Goal: Transaction & Acquisition: Purchase product/service

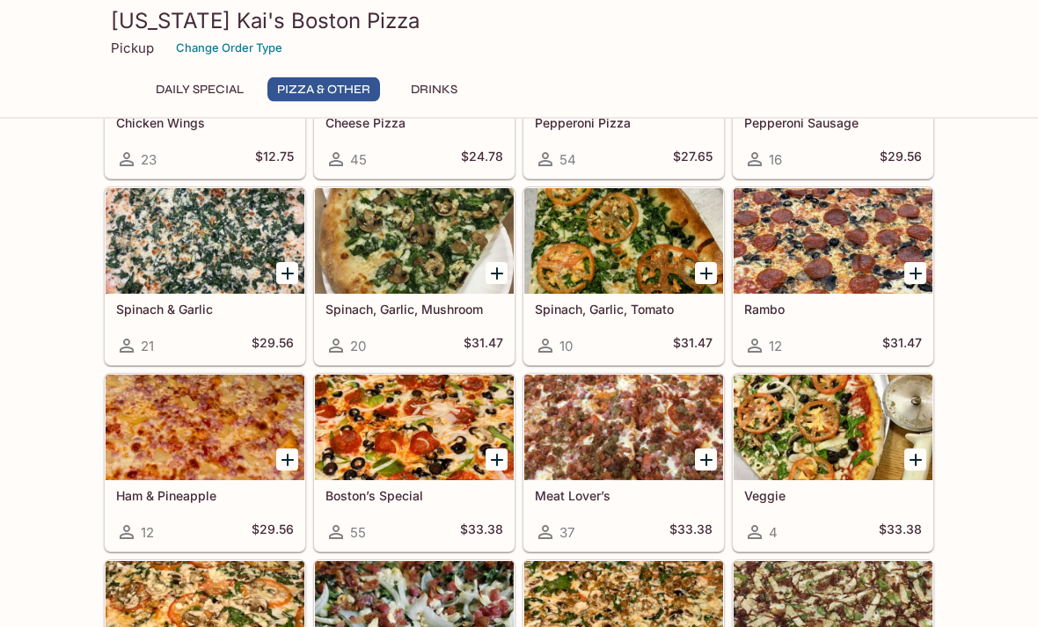
scroll to position [435, 0]
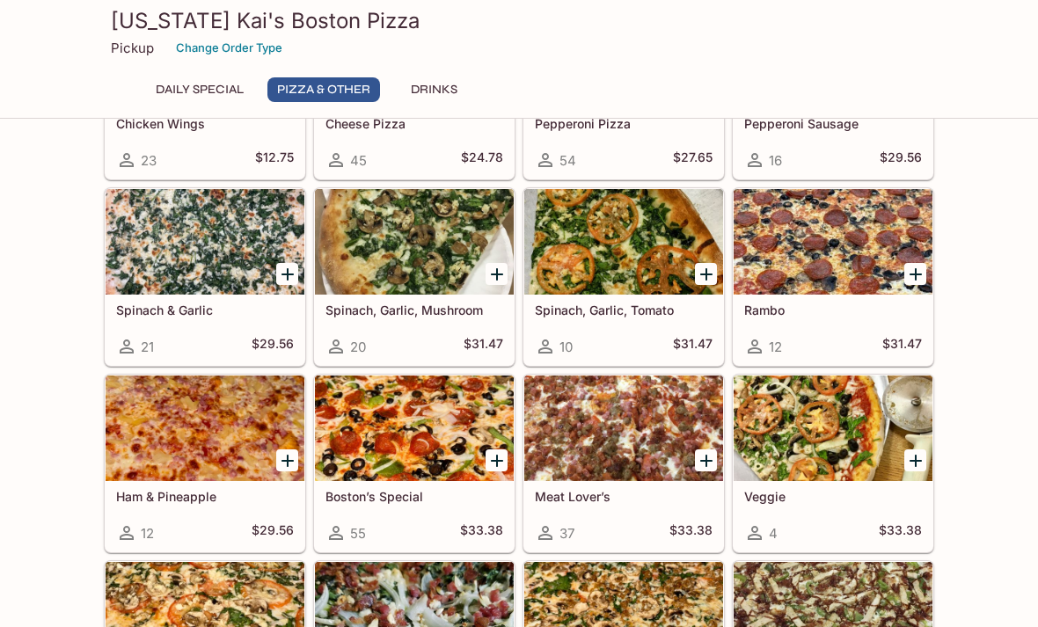
click at [498, 461] on icon "Add Boston’s Special" at bounding box center [497, 461] width 12 height 12
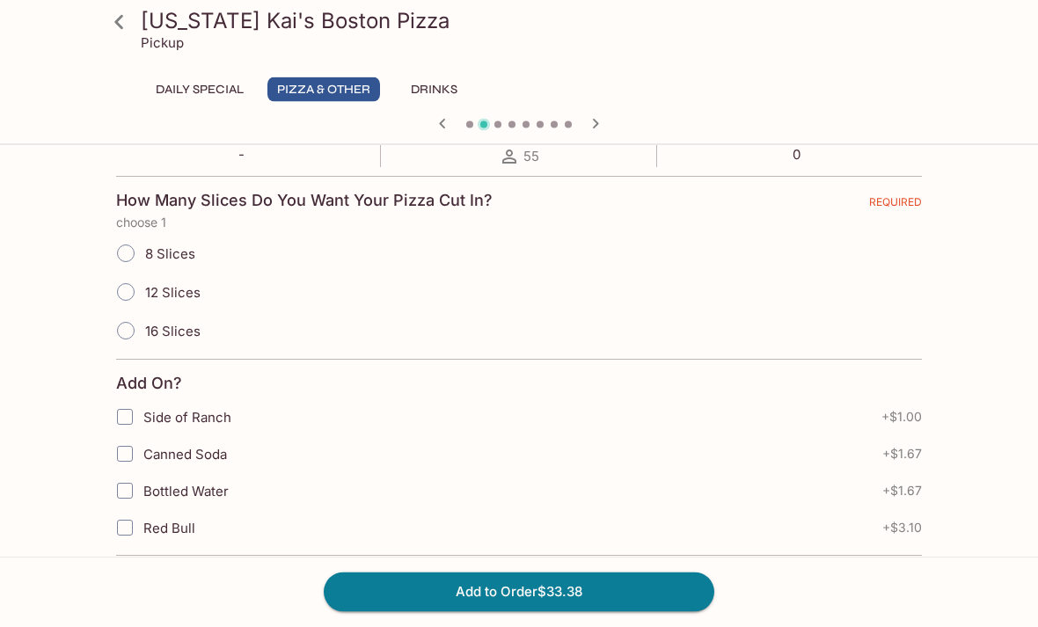
scroll to position [368, 0]
click at [122, 331] on input "16 Slices" at bounding box center [125, 330] width 37 height 37
radio input "true"
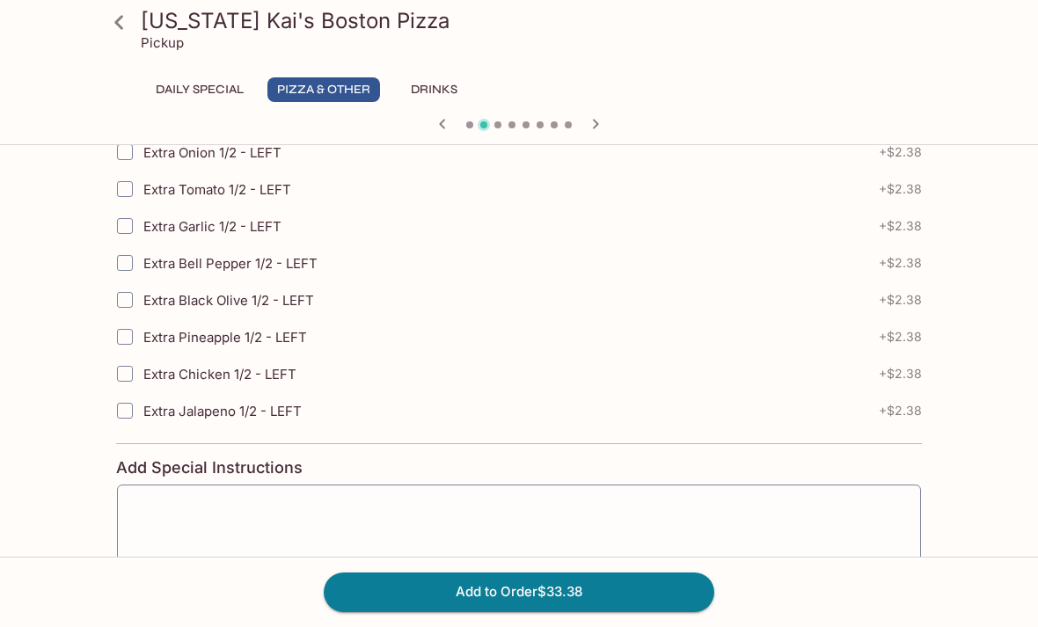
scroll to position [2577, 0]
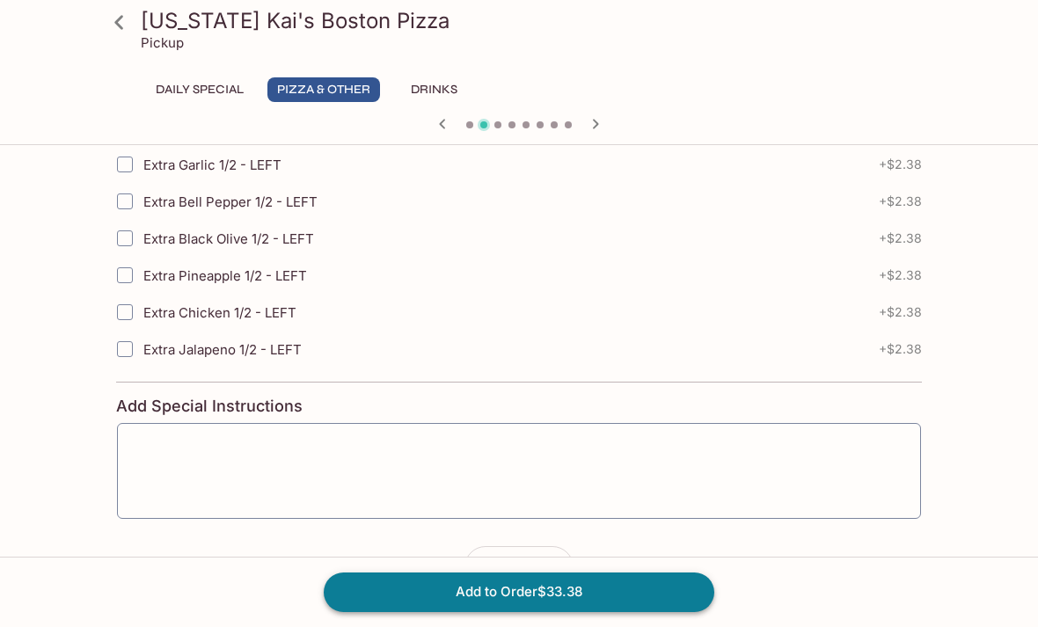
click at [514, 611] on button "Add to Order $33.38" at bounding box center [519, 591] width 390 height 39
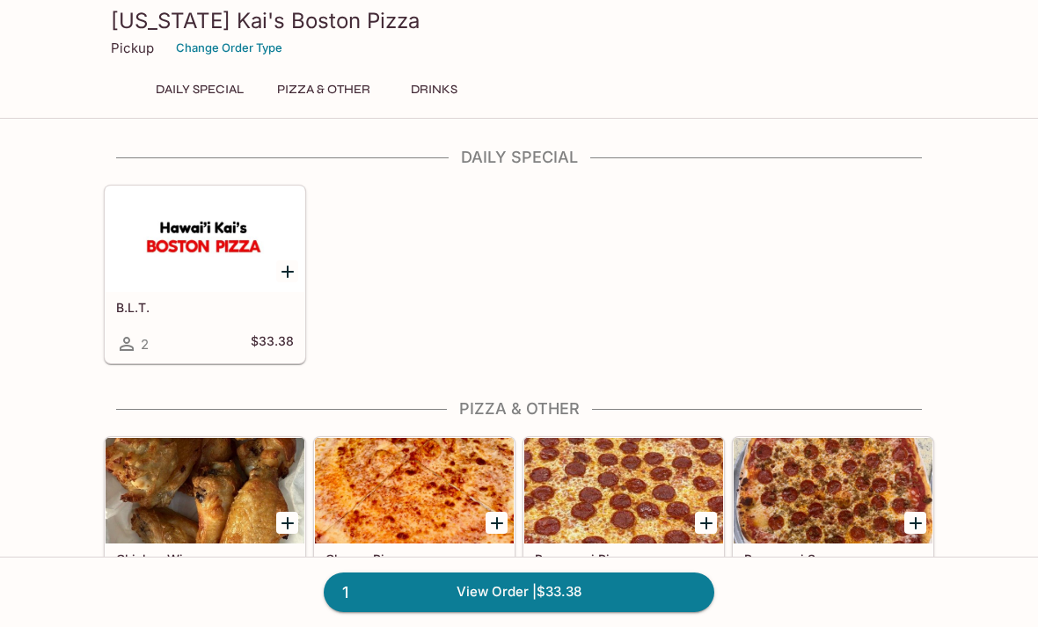
click at [709, 523] on icon "Add Pepperoni Pizza" at bounding box center [706, 523] width 12 height 12
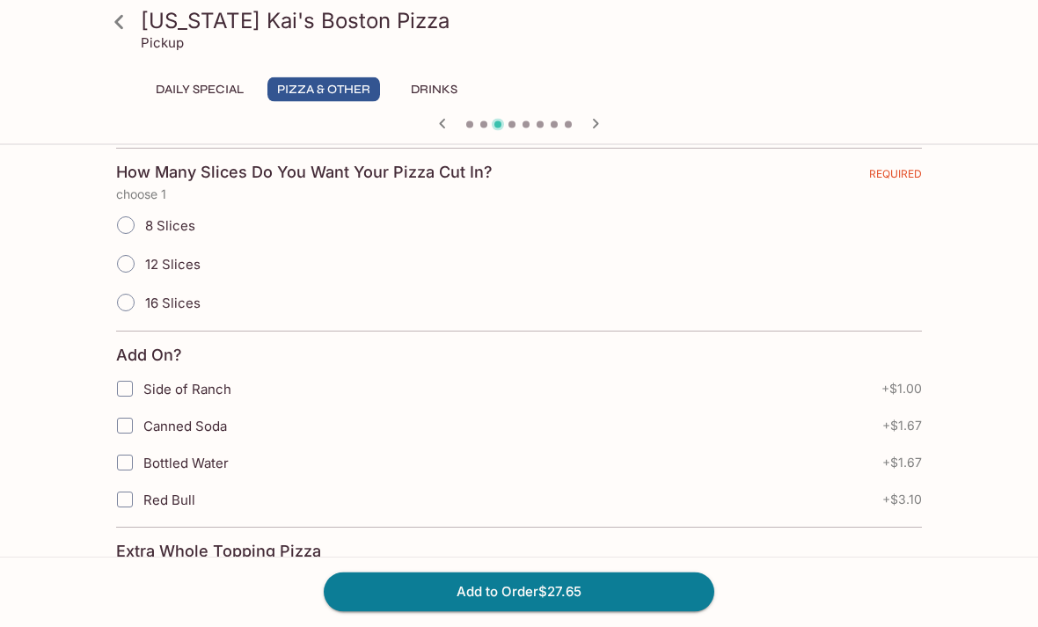
scroll to position [397, 0]
click at [129, 302] on input "16 Slices" at bounding box center [125, 302] width 37 height 37
radio input "true"
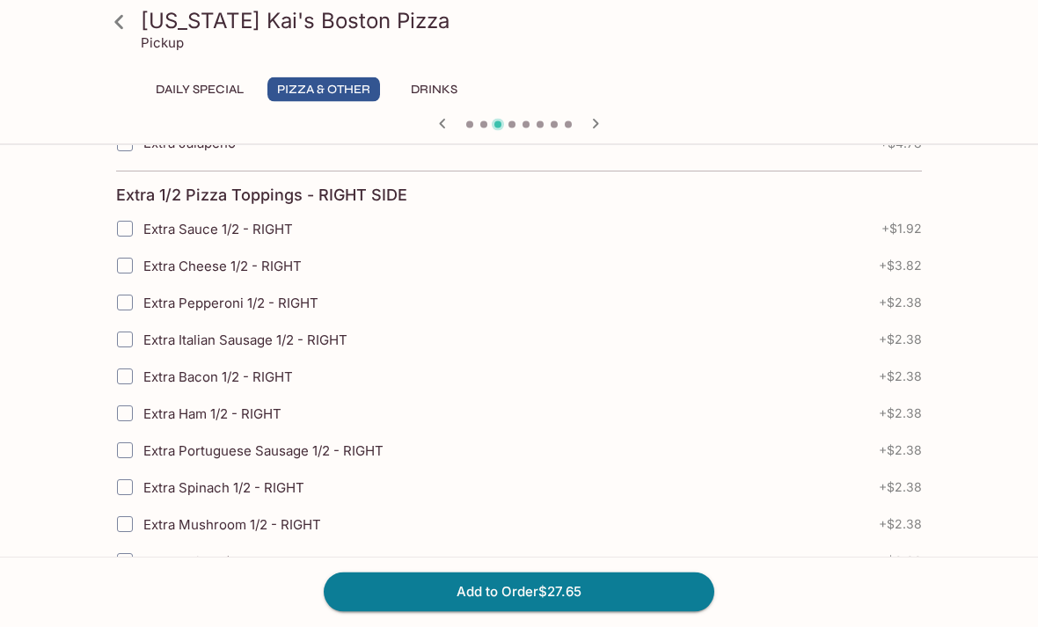
scroll to position [1431, 0]
click at [494, 611] on button "Add to Order $27.65" at bounding box center [519, 591] width 390 height 39
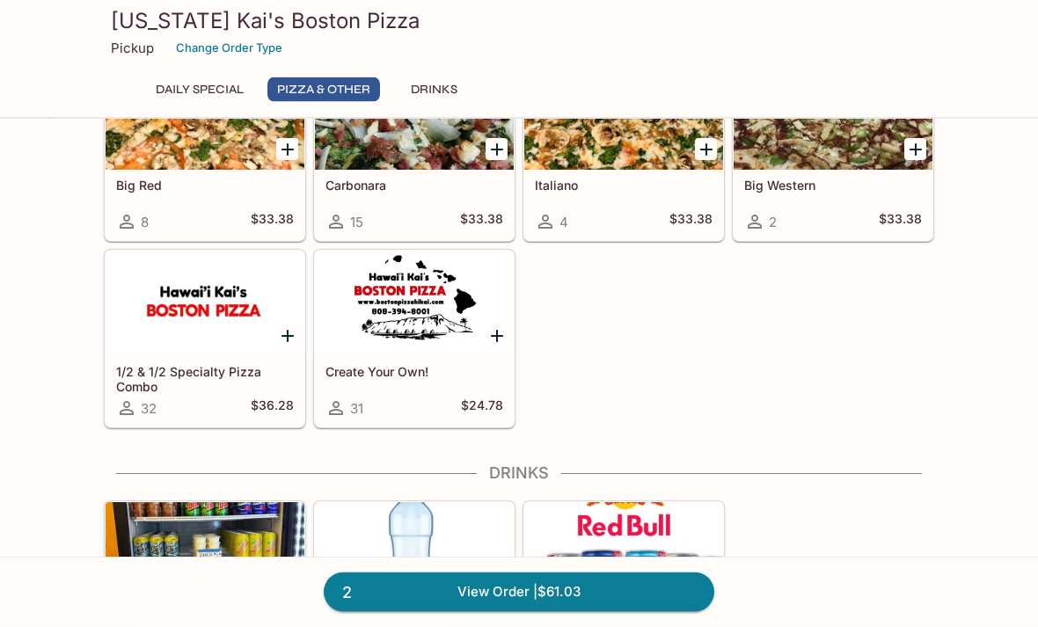
scroll to position [933, 0]
click at [431, 309] on div at bounding box center [414, 304] width 199 height 106
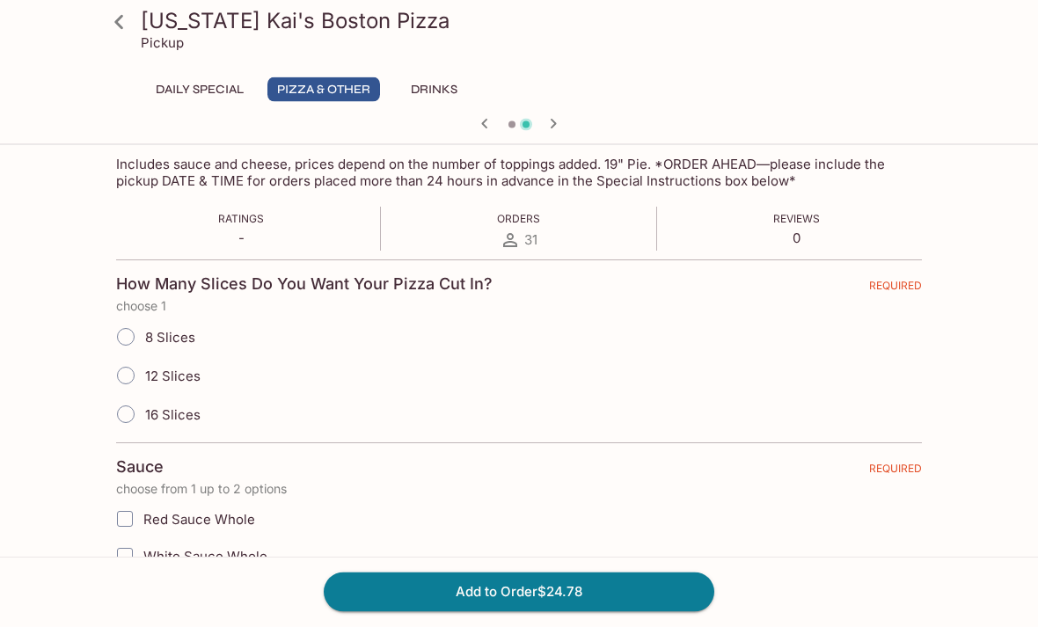
scroll to position [286, 0]
click at [131, 407] on input "16 Slices" at bounding box center [125, 413] width 37 height 37
radio input "true"
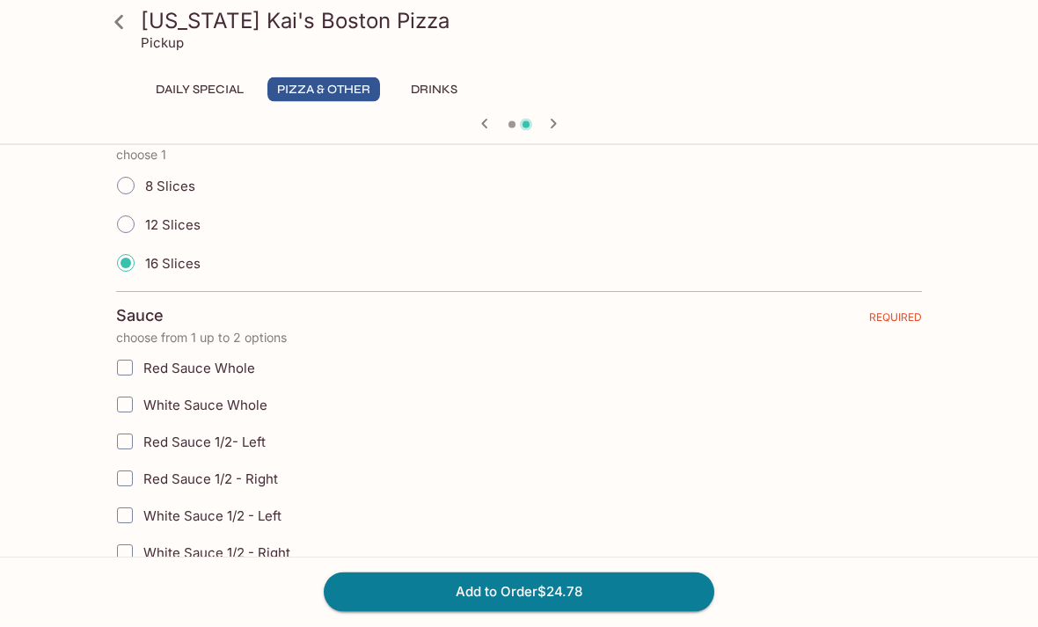
scroll to position [456, 0]
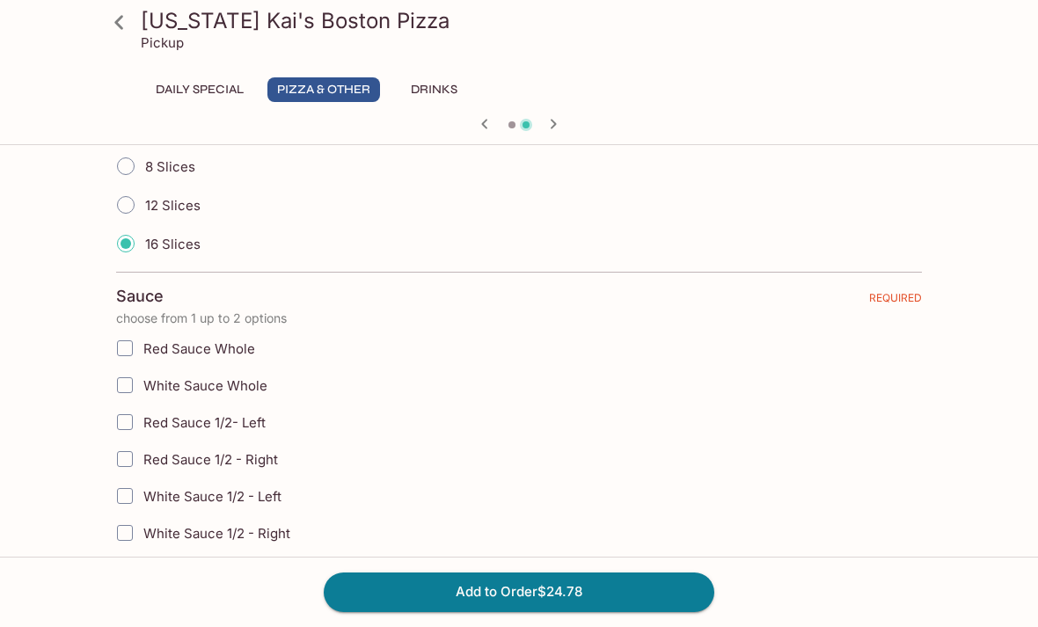
click at [129, 340] on input "Red Sauce Whole" at bounding box center [124, 348] width 35 height 35
checkbox input "true"
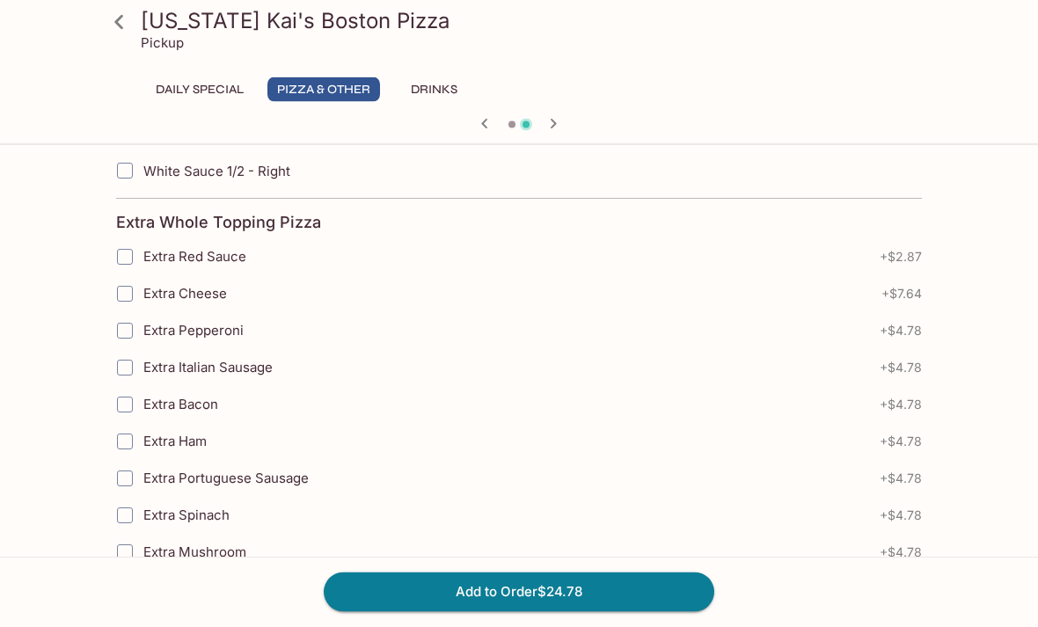
scroll to position [819, 0]
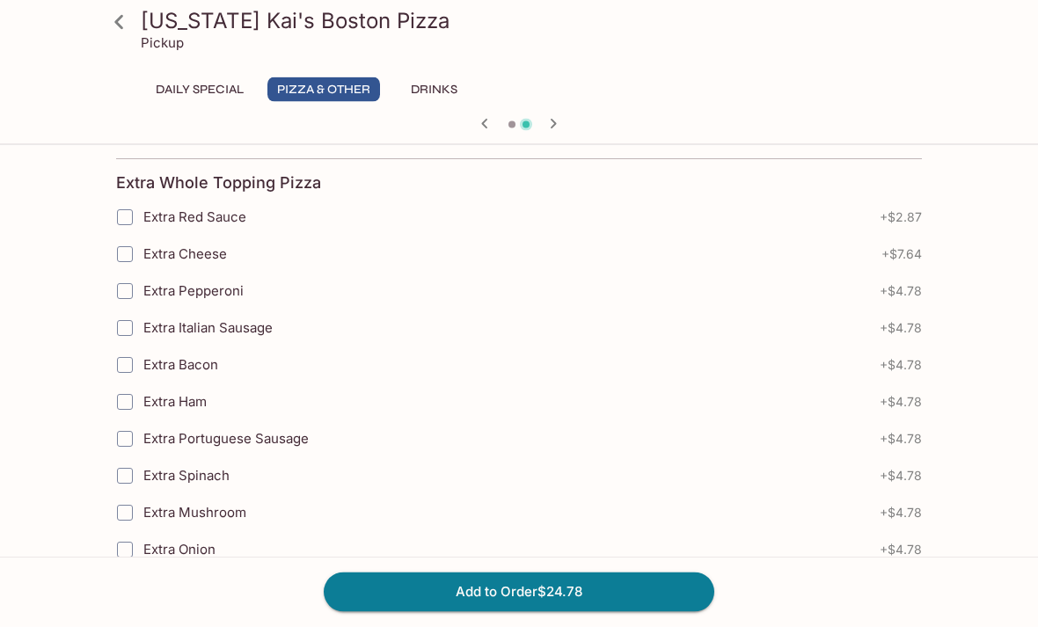
scroll to position [857, 0]
click at [125, 290] on input "Extra Pepperoni" at bounding box center [124, 290] width 35 height 35
checkbox input "true"
click at [122, 397] on input "Extra Ham" at bounding box center [124, 400] width 35 height 35
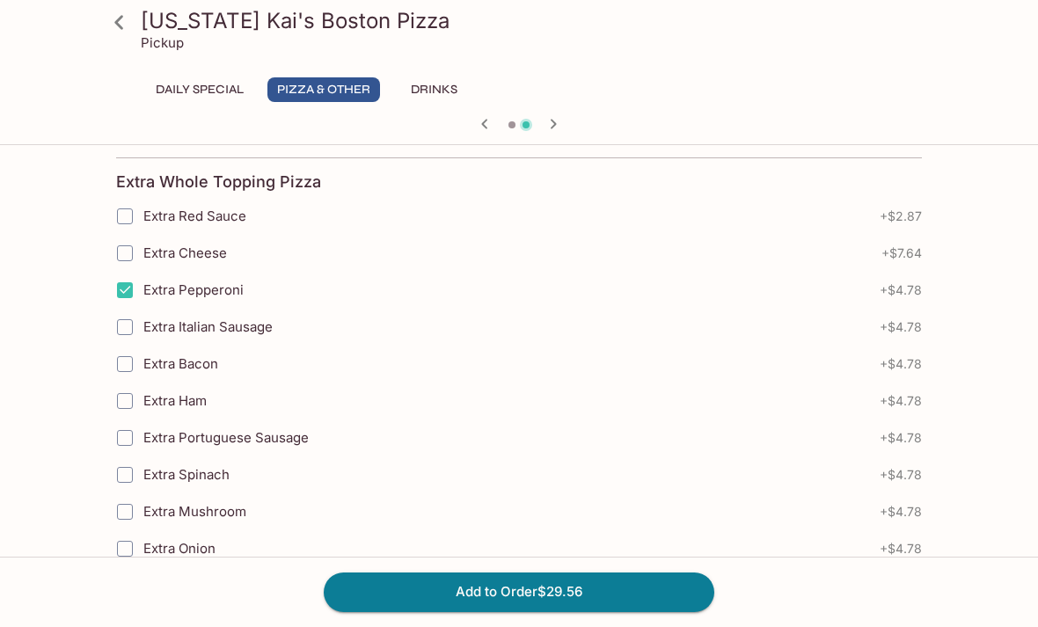
checkbox input "true"
click at [126, 512] on input "Extra Mushroom" at bounding box center [124, 511] width 35 height 35
checkbox input "true"
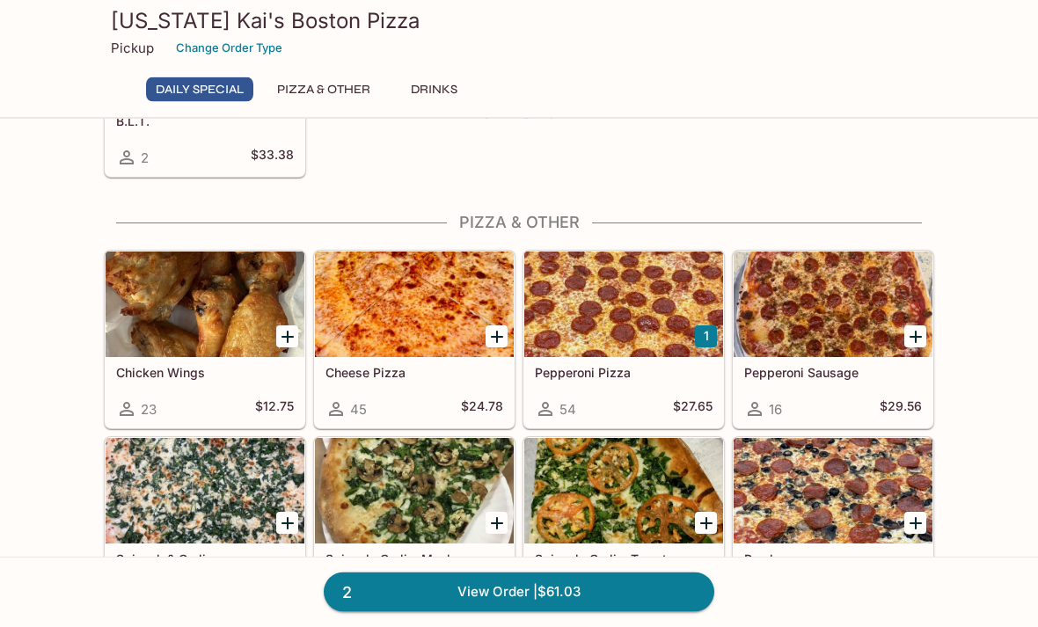
scroll to position [186, 0]
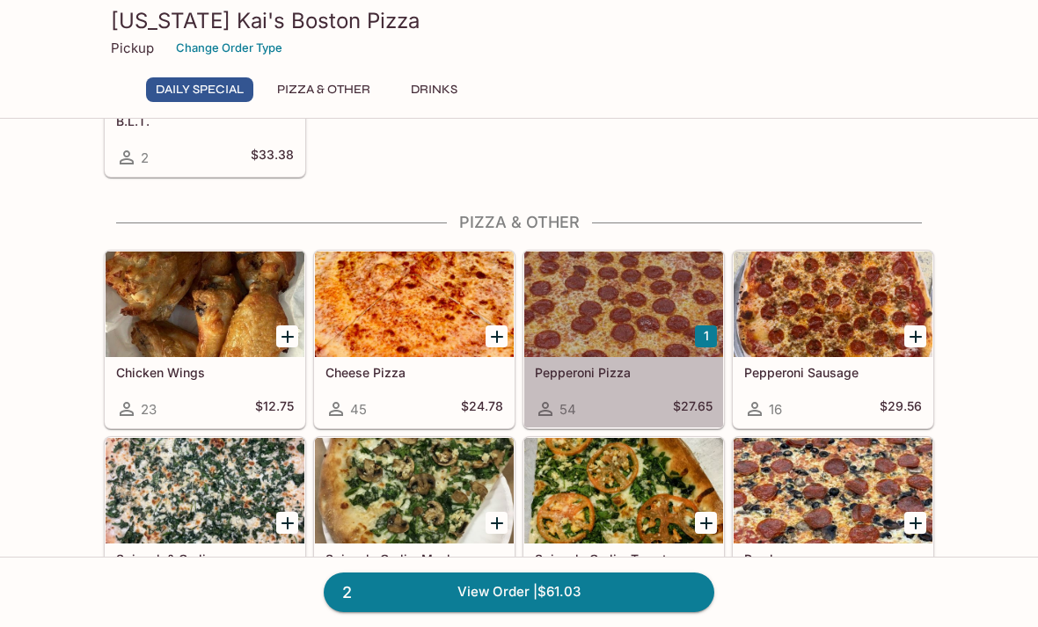
click at [625, 302] on div at bounding box center [623, 305] width 199 height 106
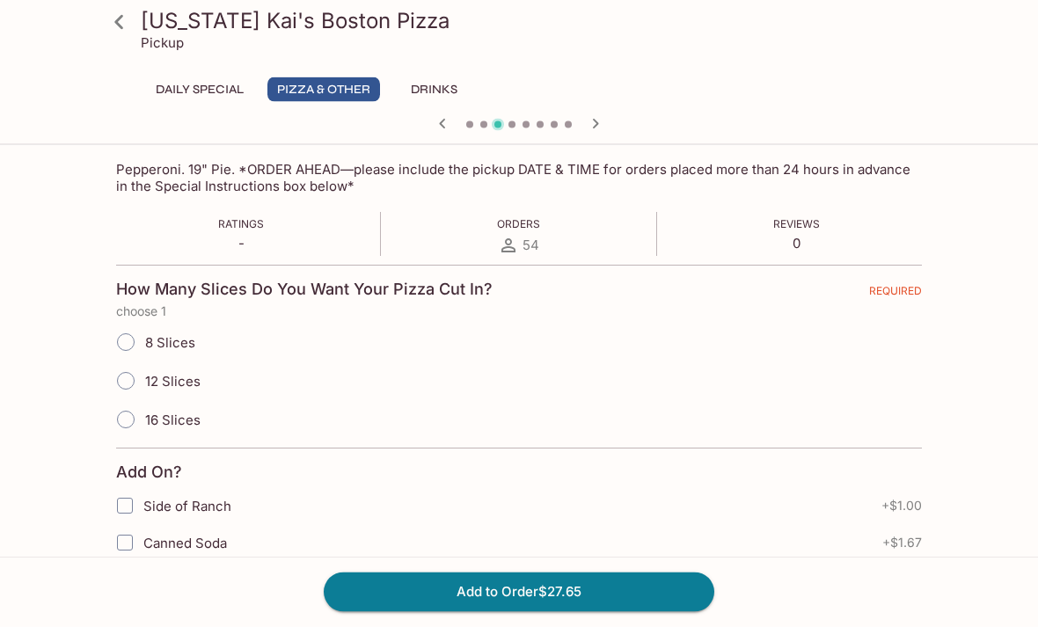
scroll to position [287, 0]
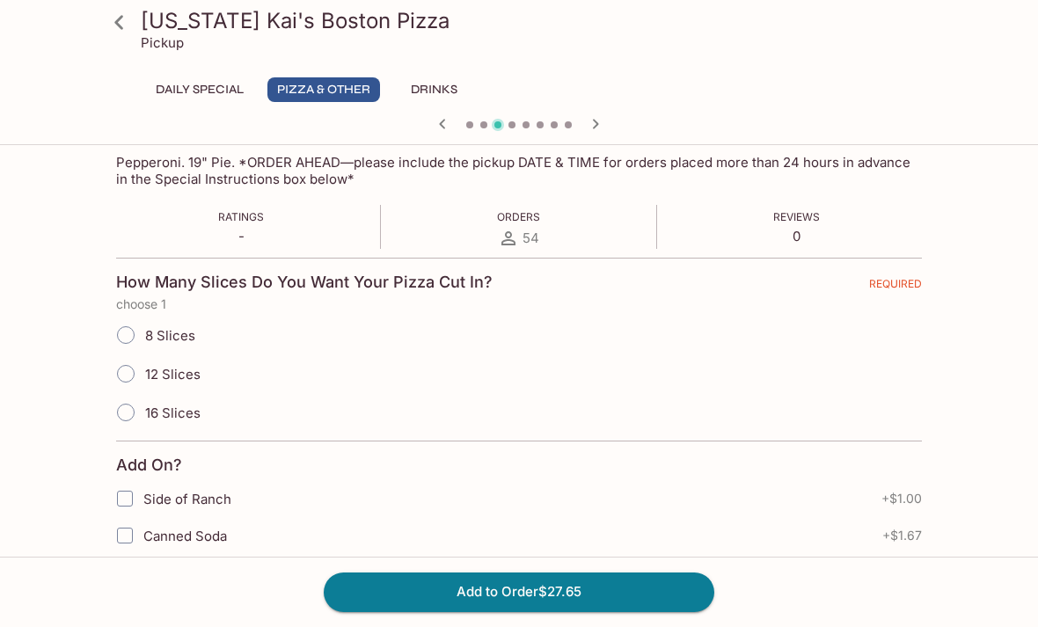
click at [117, 407] on input "16 Slices" at bounding box center [125, 412] width 37 height 37
radio input "true"
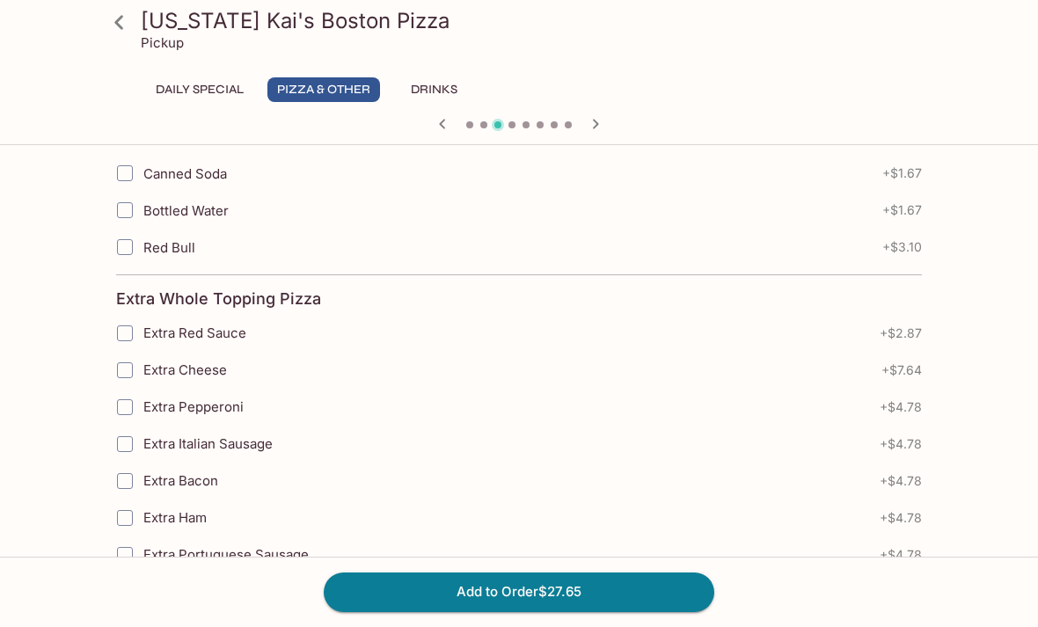
scroll to position [655, 0]
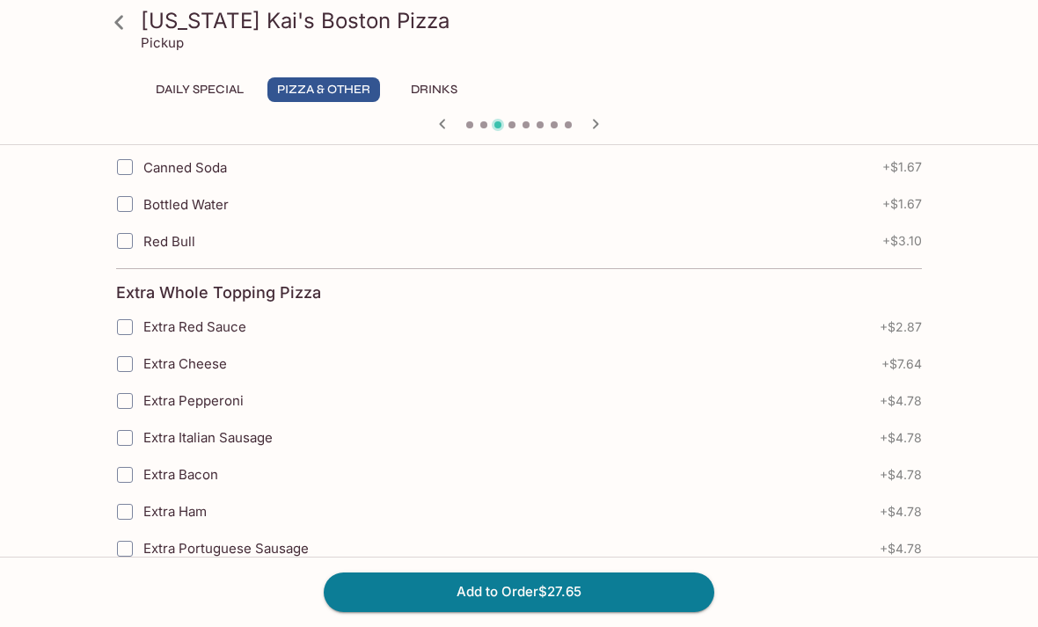
click at [120, 503] on input "Extra Ham" at bounding box center [124, 511] width 35 height 35
checkbox input "true"
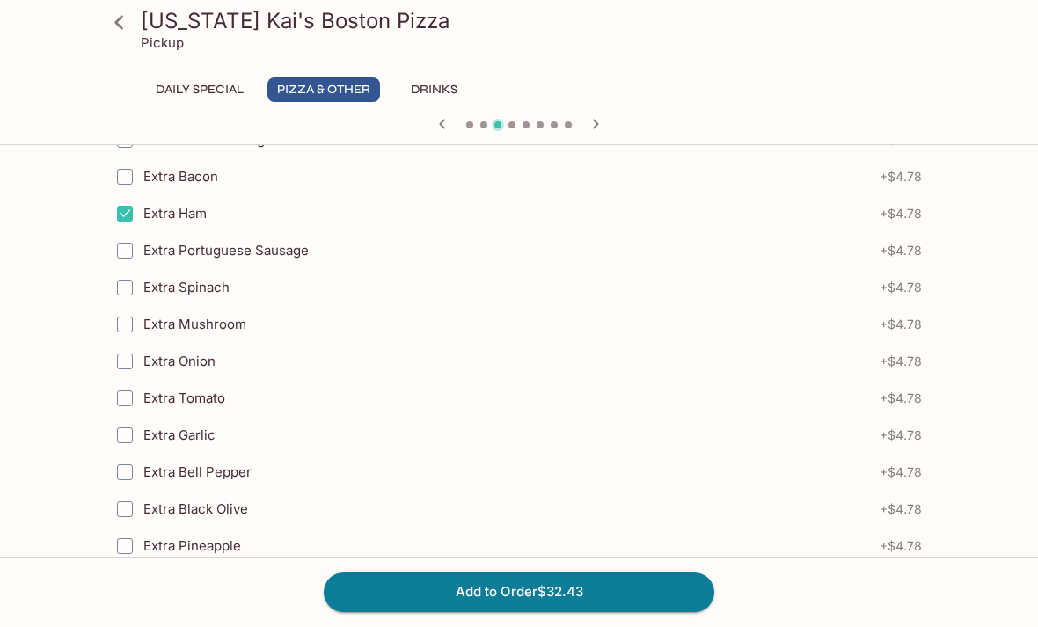
scroll to position [955, 0]
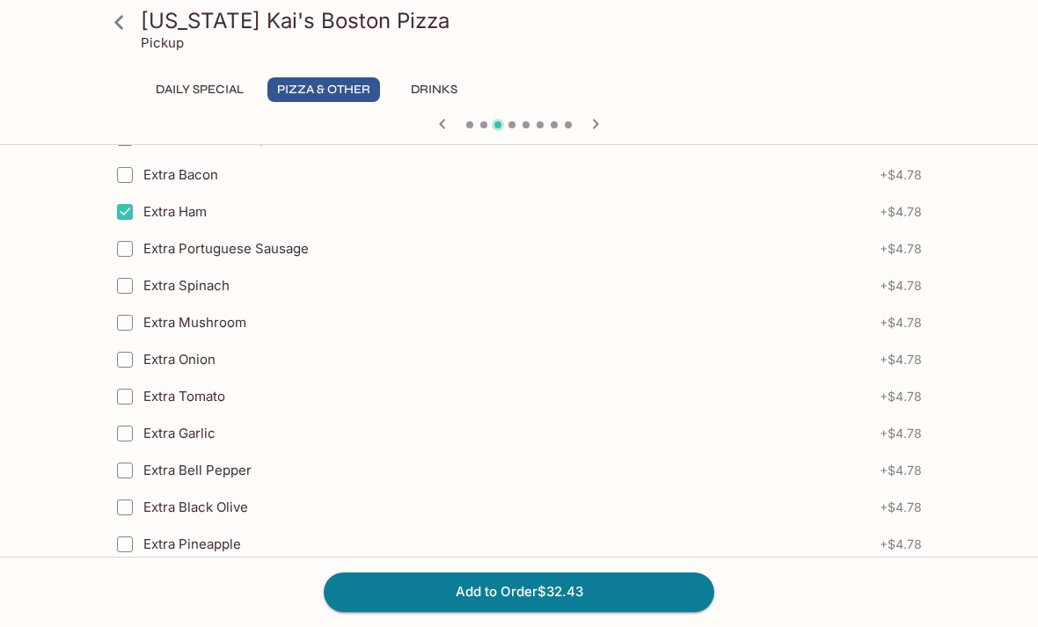
click at [121, 319] on input "Extra Mushroom" at bounding box center [124, 322] width 35 height 35
checkbox input "true"
click at [516, 611] on button "Add to Order $37.21" at bounding box center [519, 591] width 390 height 39
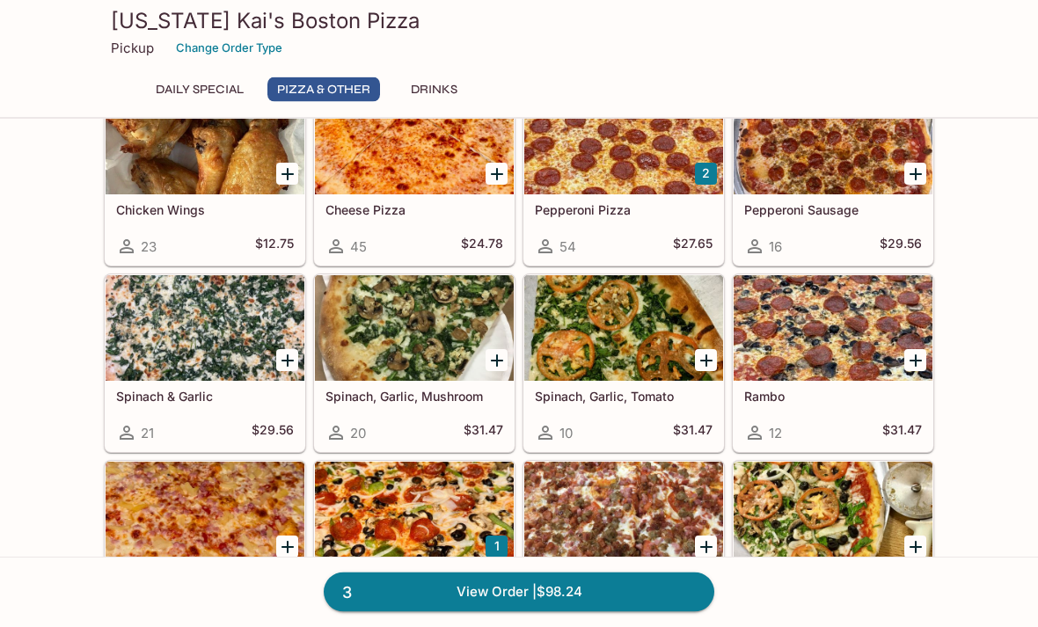
scroll to position [349, 0]
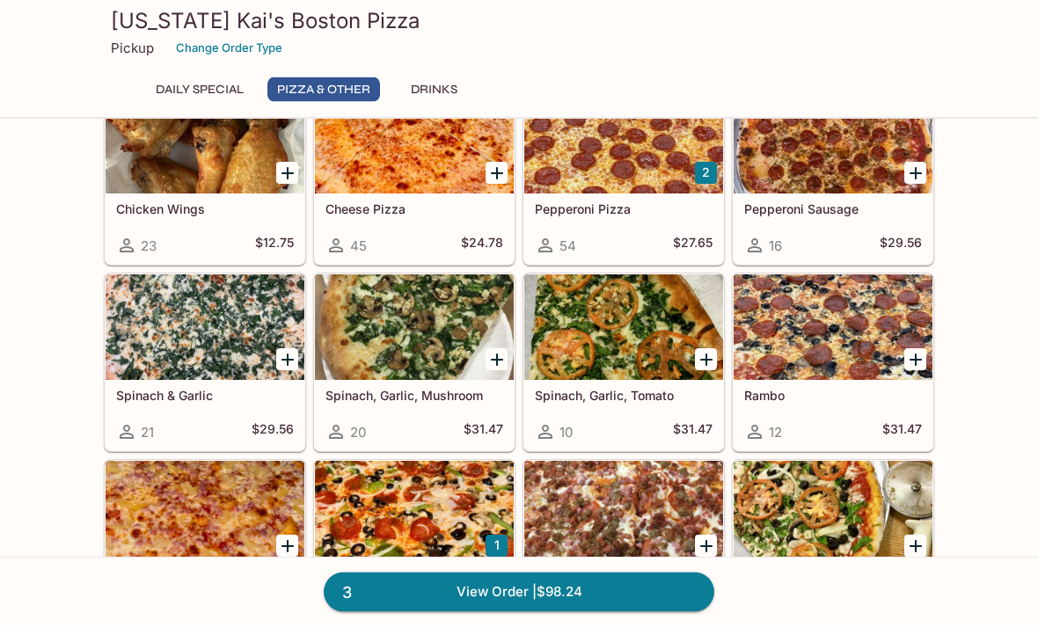
click at [475, 351] on div at bounding box center [414, 328] width 199 height 106
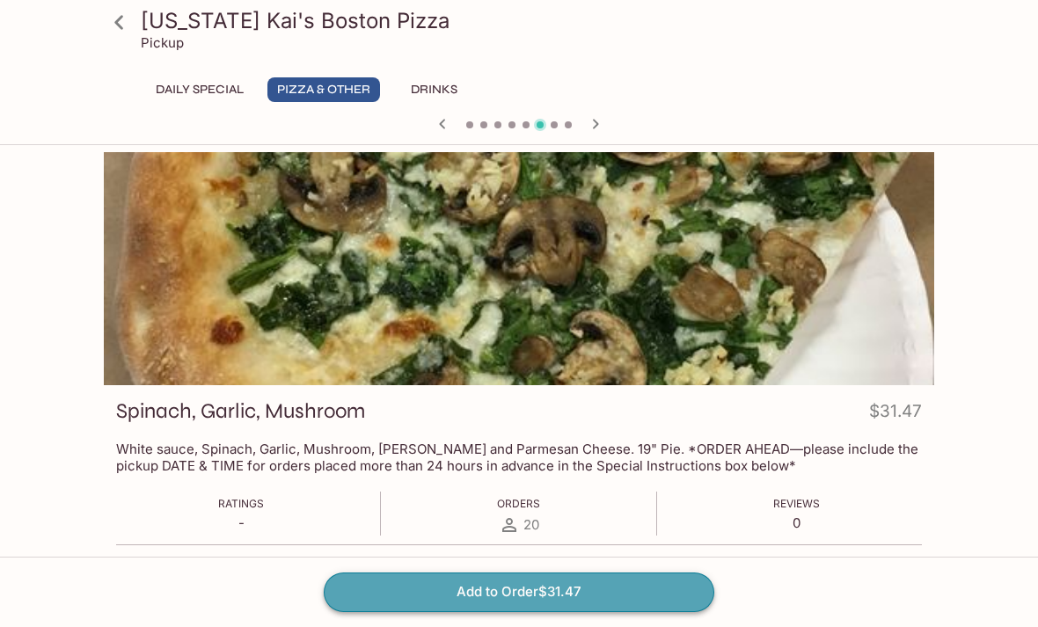
click at [517, 611] on button "Add to Order $31.47" at bounding box center [519, 591] width 390 height 39
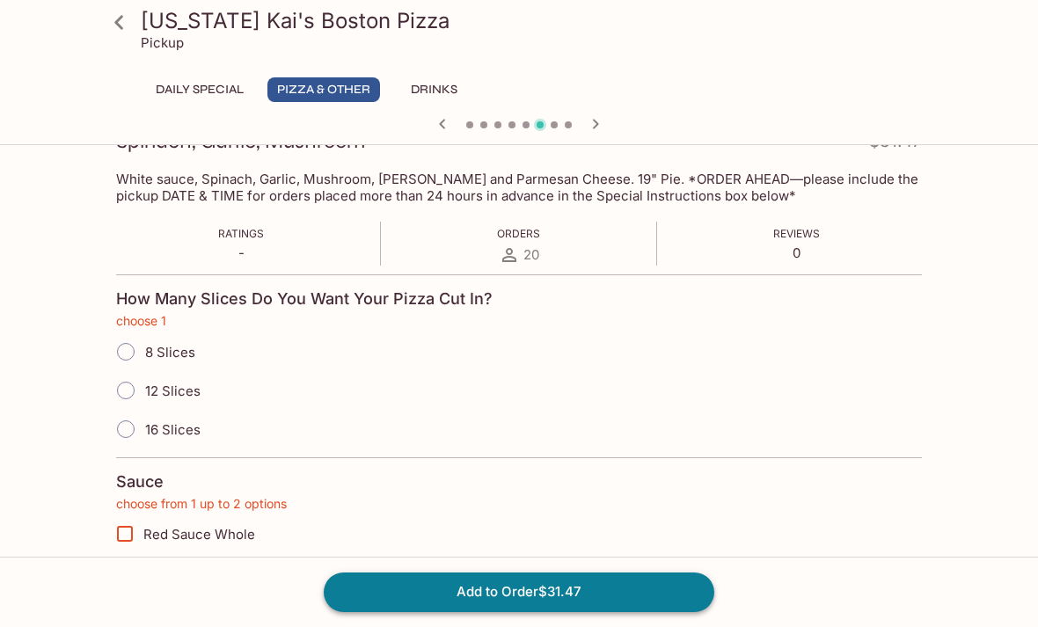
scroll to position [286, 0]
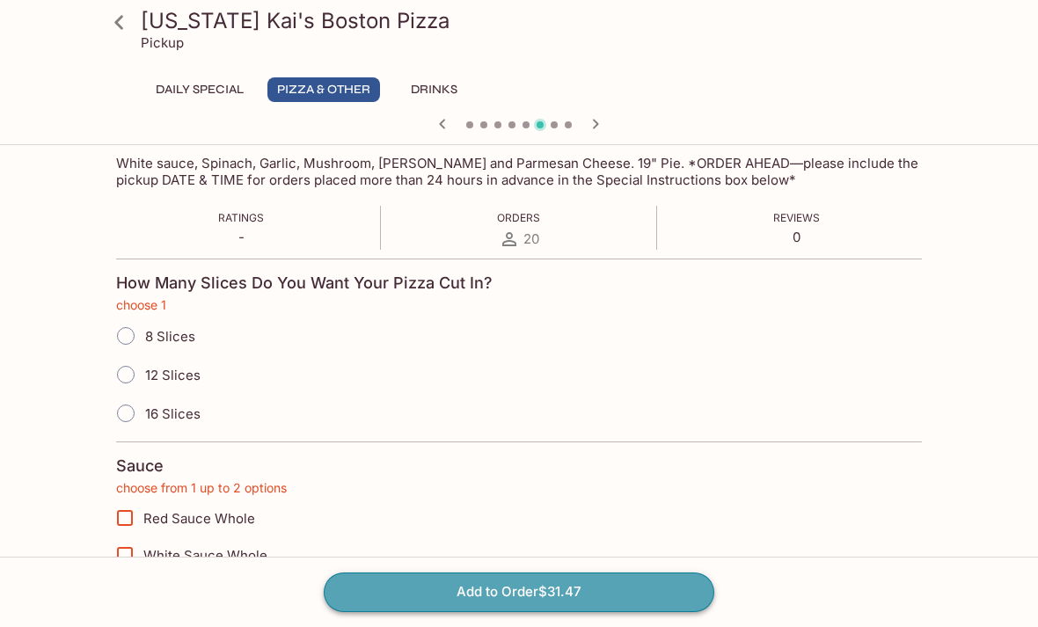
click at [533, 611] on button "Add to Order $31.47" at bounding box center [519, 591] width 390 height 39
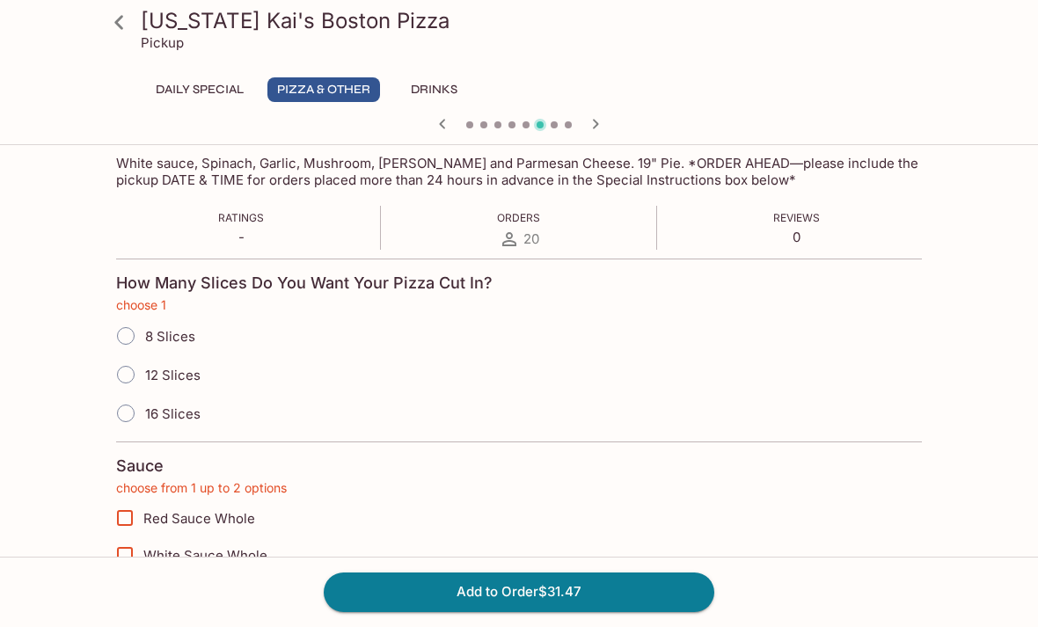
click at [122, 420] on input "16 Slices" at bounding box center [125, 413] width 37 height 37
radio input "true"
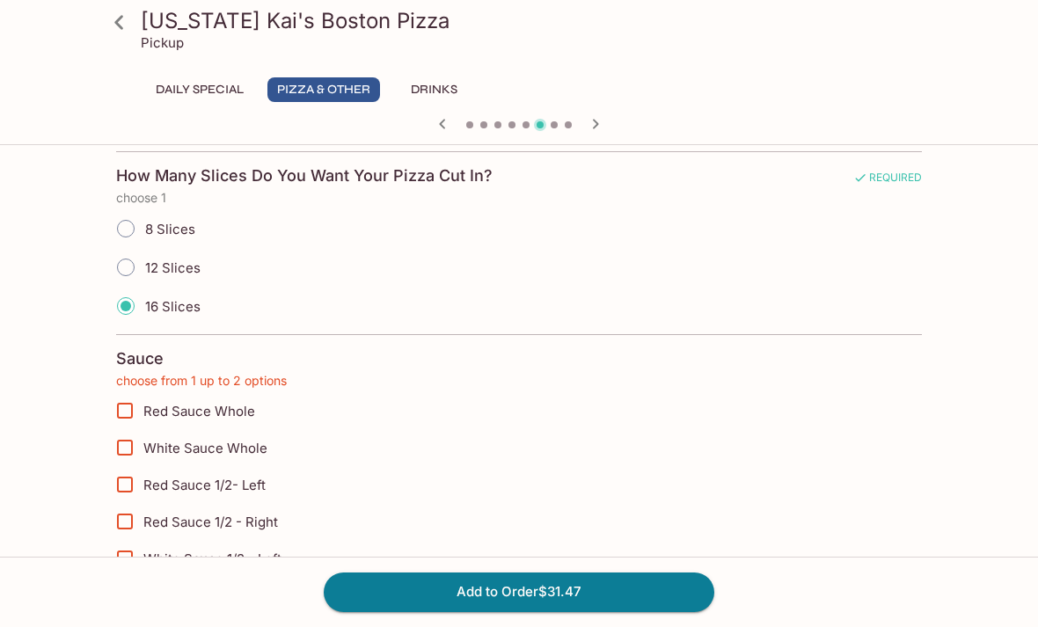
scroll to position [394, 0]
click at [121, 411] on input "Red Sauce Whole" at bounding box center [124, 409] width 35 height 35
checkbox input "true"
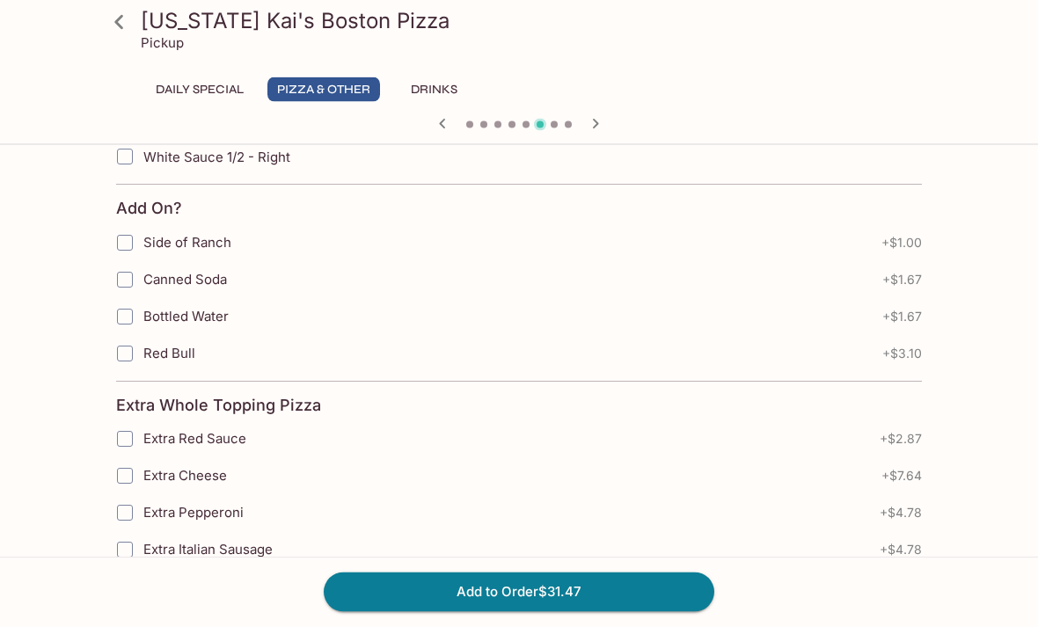
scroll to position [832, 0]
click at [522, 611] on button "Add to Order $31.47" at bounding box center [519, 591] width 390 height 39
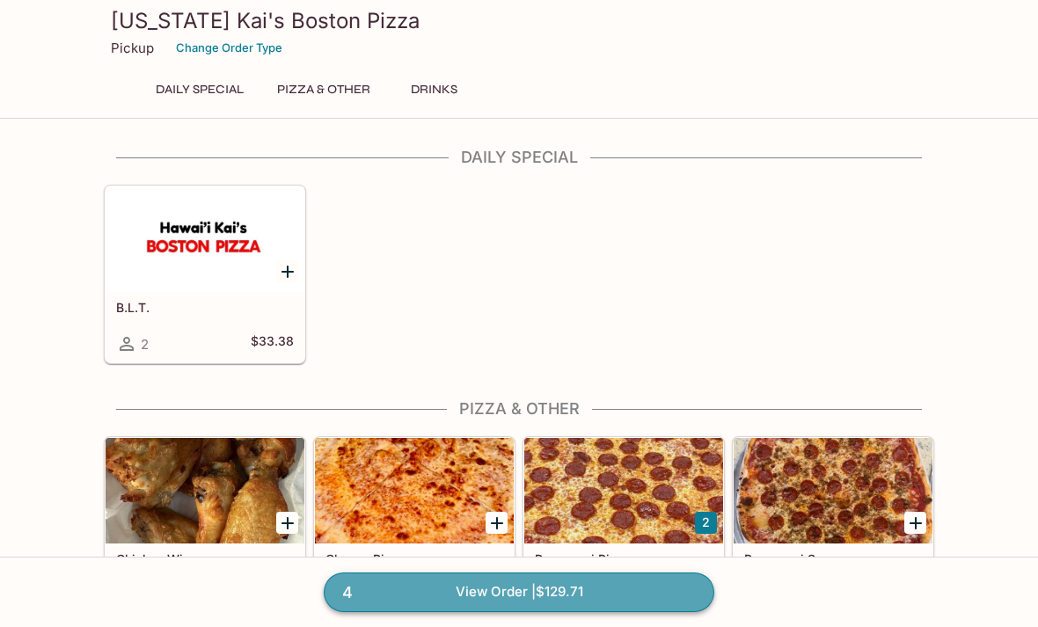
click at [511, 611] on link "4 View Order | $129.71" at bounding box center [519, 591] width 390 height 39
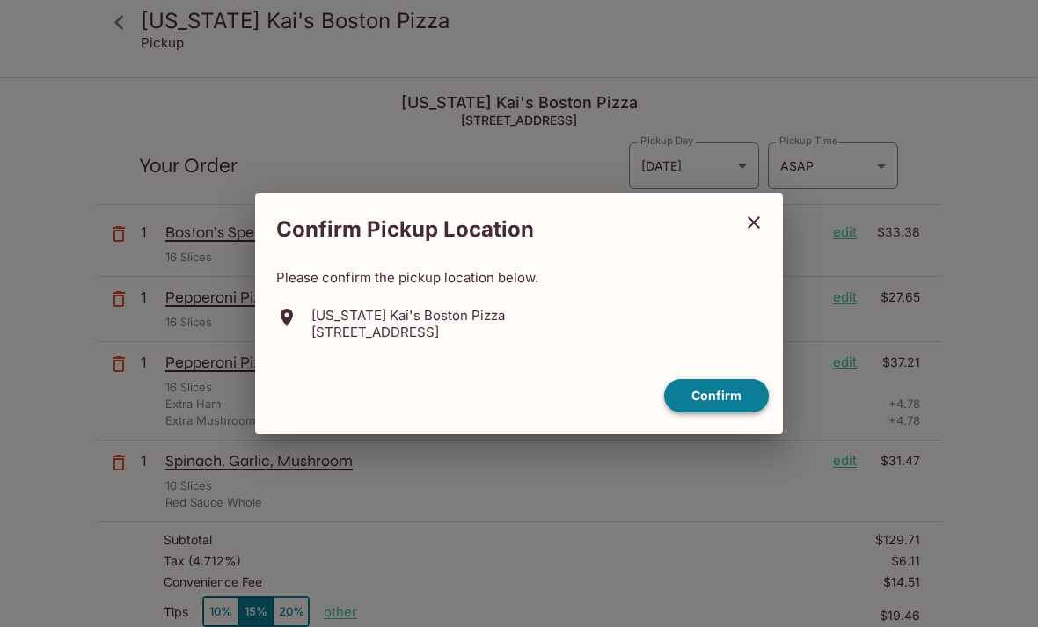
click at [719, 413] on button "Confirm" at bounding box center [716, 396] width 105 height 34
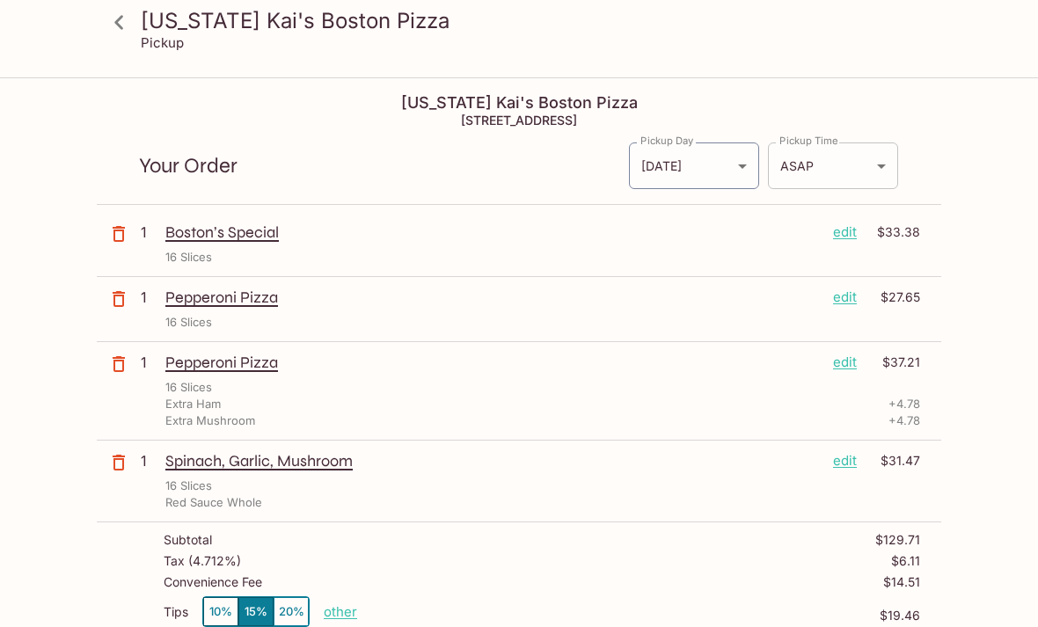
click at [873, 173] on body "[US_STATE] [PERSON_NAME]'s Boston Pizza Pickup [US_STATE] [PERSON_NAME]'s Bosto…" at bounding box center [519, 392] width 1038 height 627
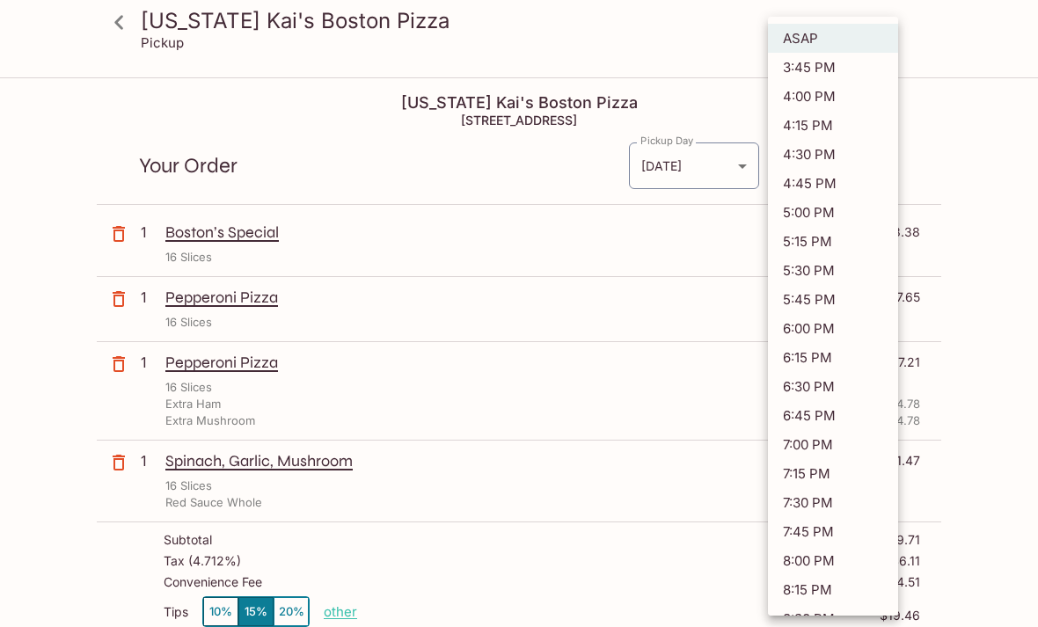
click at [828, 422] on li "6:45 PM" at bounding box center [833, 415] width 130 height 29
type input "[DATE]T04:45:08.000000Z"
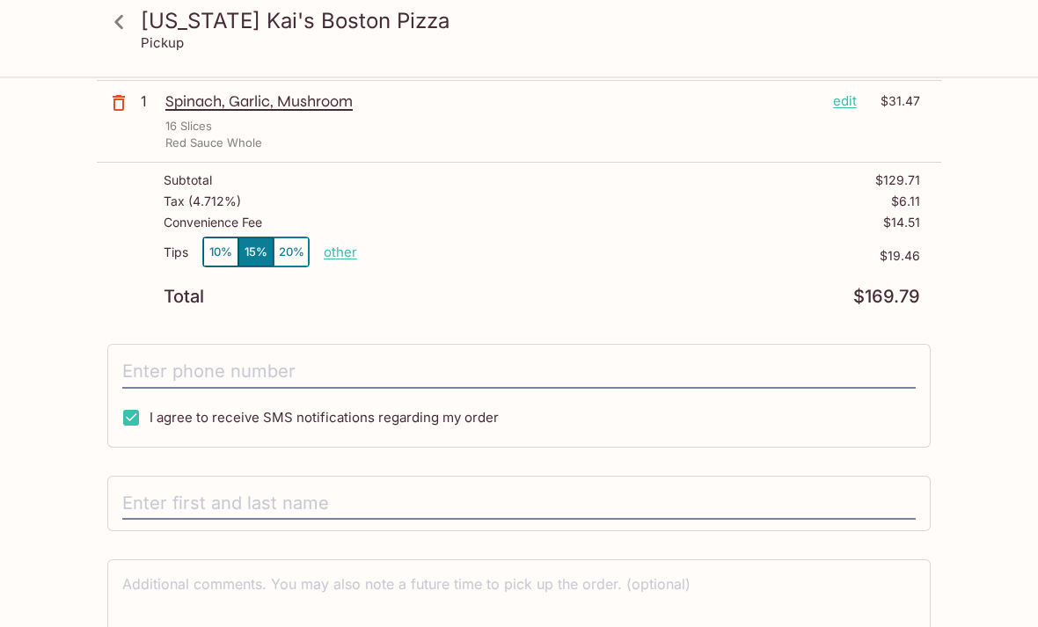
scroll to position [360, 0]
click at [686, 383] on input "tel" at bounding box center [518, 371] width 793 height 33
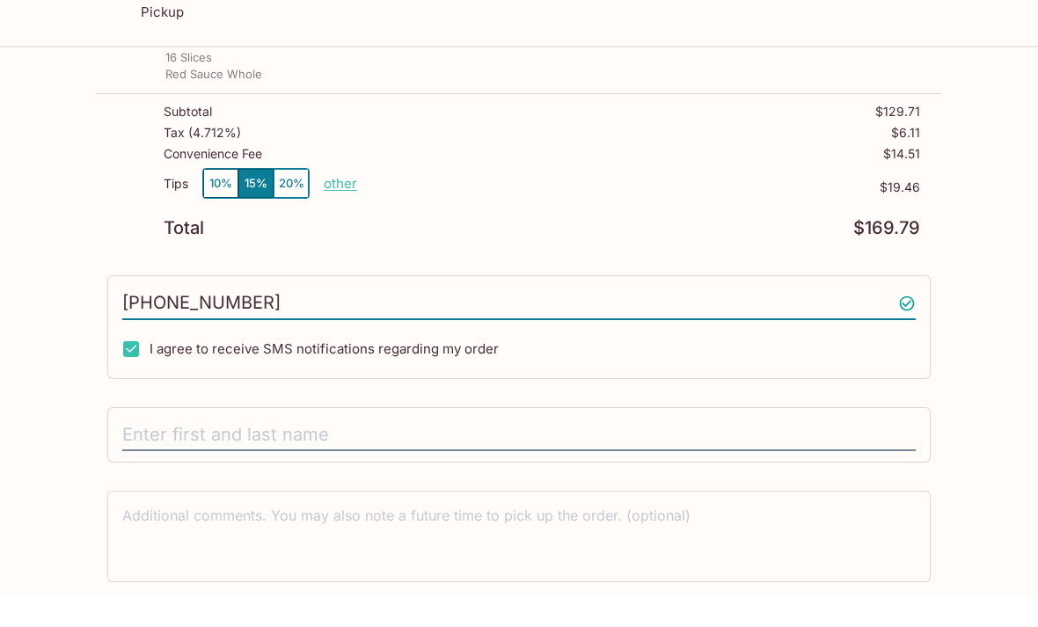
scroll to position [419, 0]
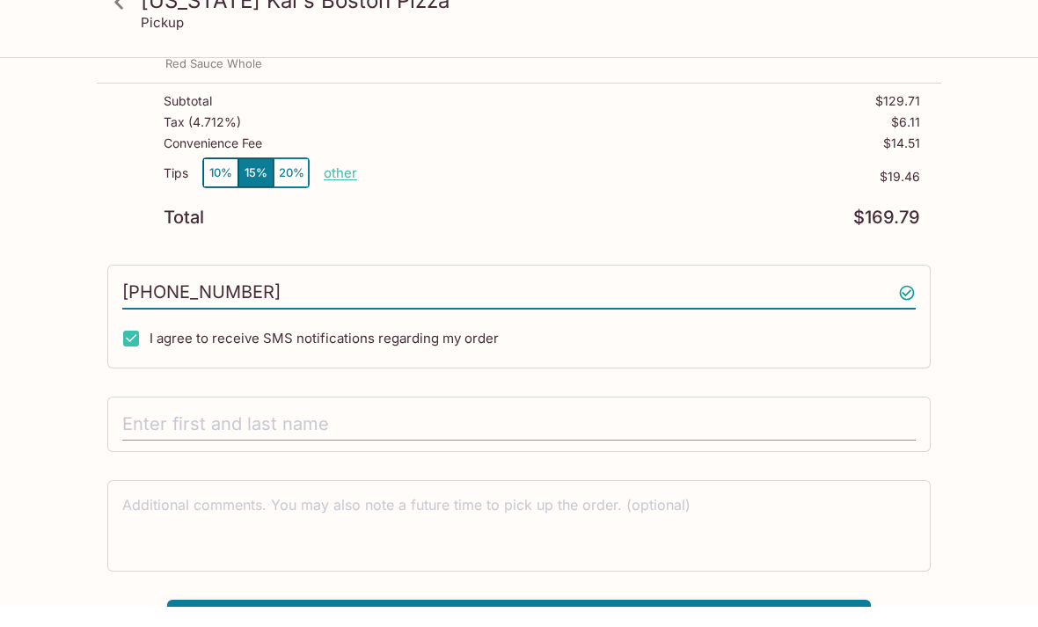
type input "[PHONE_NUMBER]"
click at [200, 428] on input "text" at bounding box center [518, 444] width 793 height 33
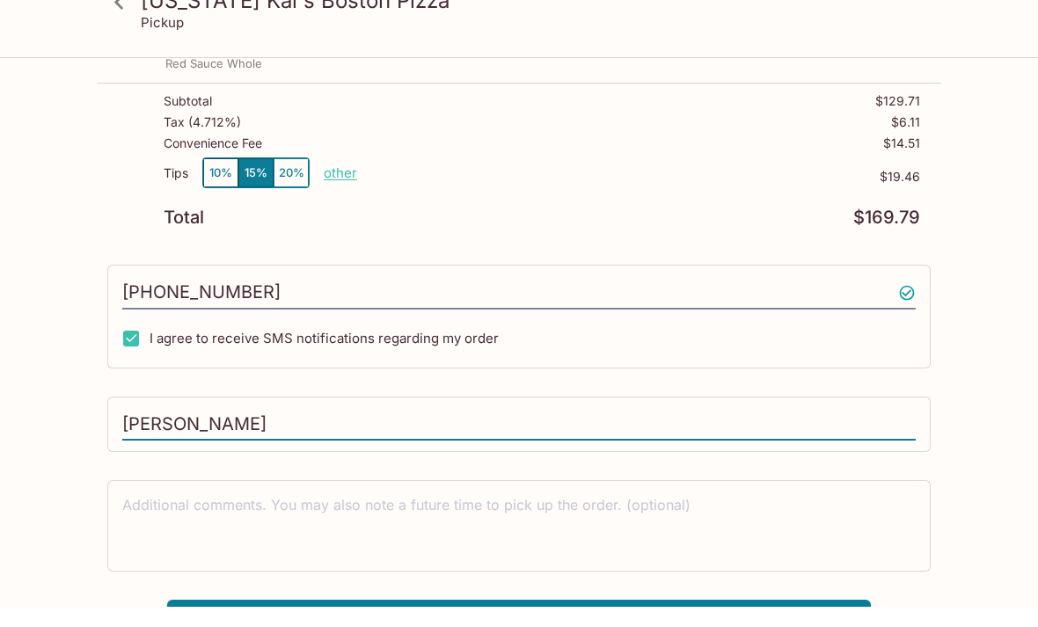
scroll to position [455, 0]
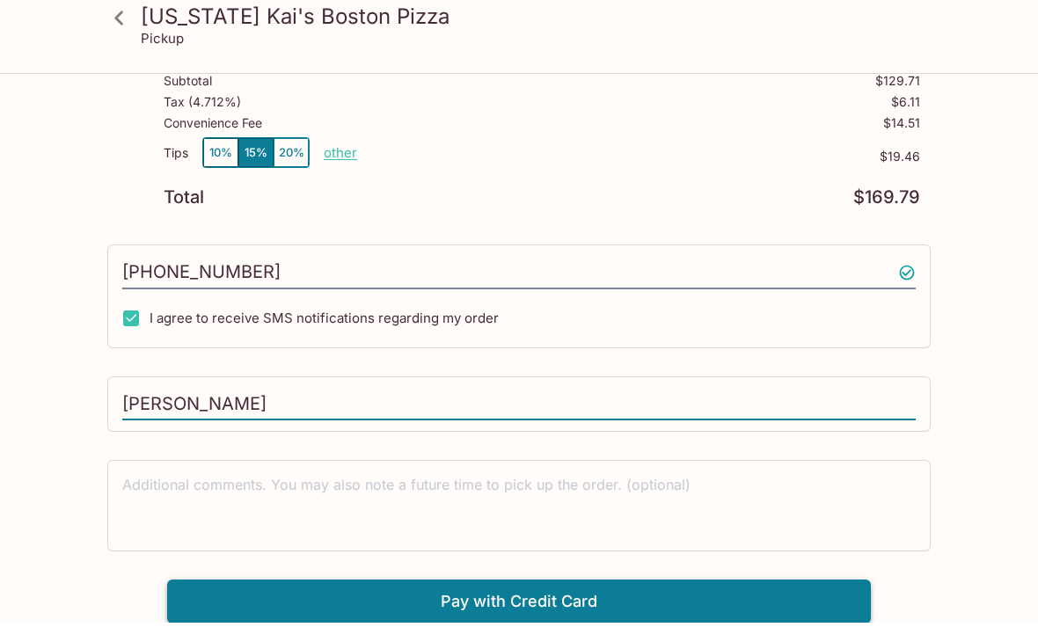
type input "[PERSON_NAME]"
click at [506, 601] on button "Pay with Credit Card" at bounding box center [519, 606] width 704 height 44
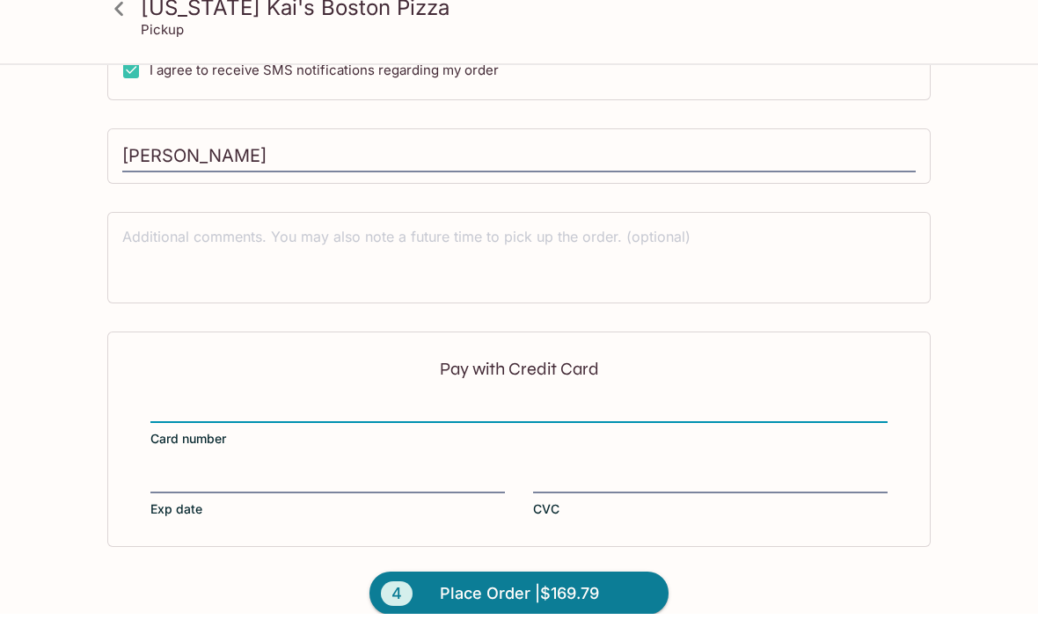
scroll to position [718, 0]
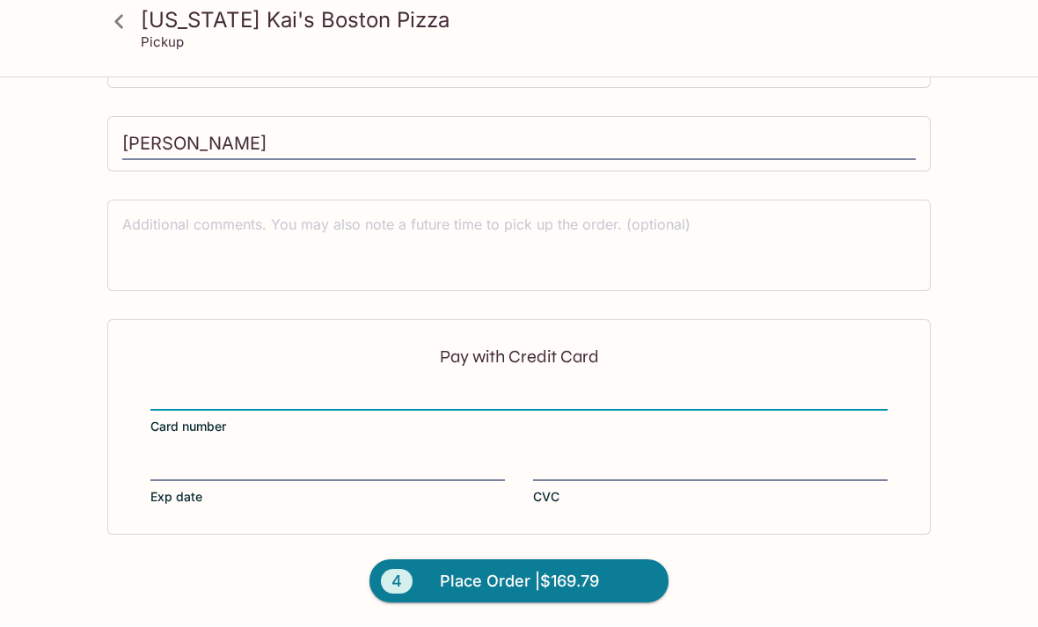
click at [259, 529] on div "Pay with Credit Card Card number Exp date CVC" at bounding box center [518, 427] width 823 height 215
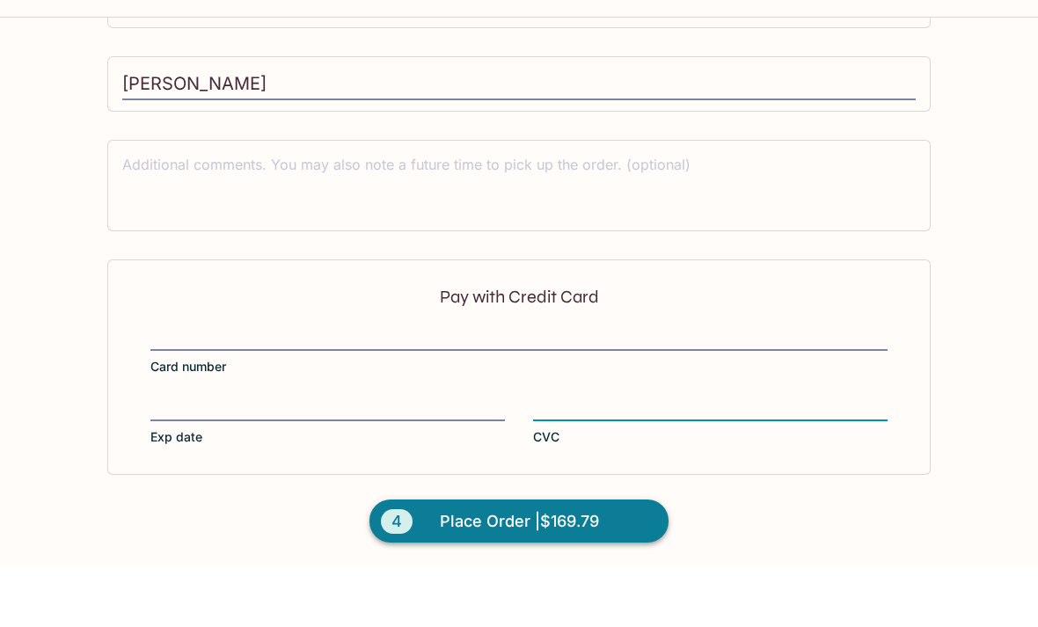
click at [518, 568] on span "Place Order | $169.79" at bounding box center [519, 582] width 159 height 28
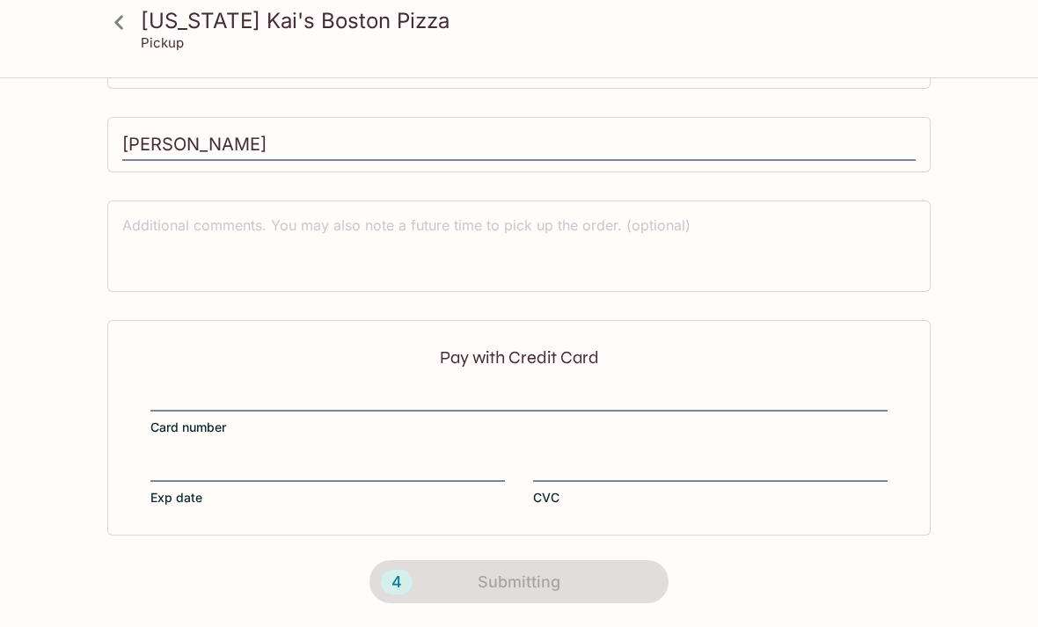
scroll to position [0, 0]
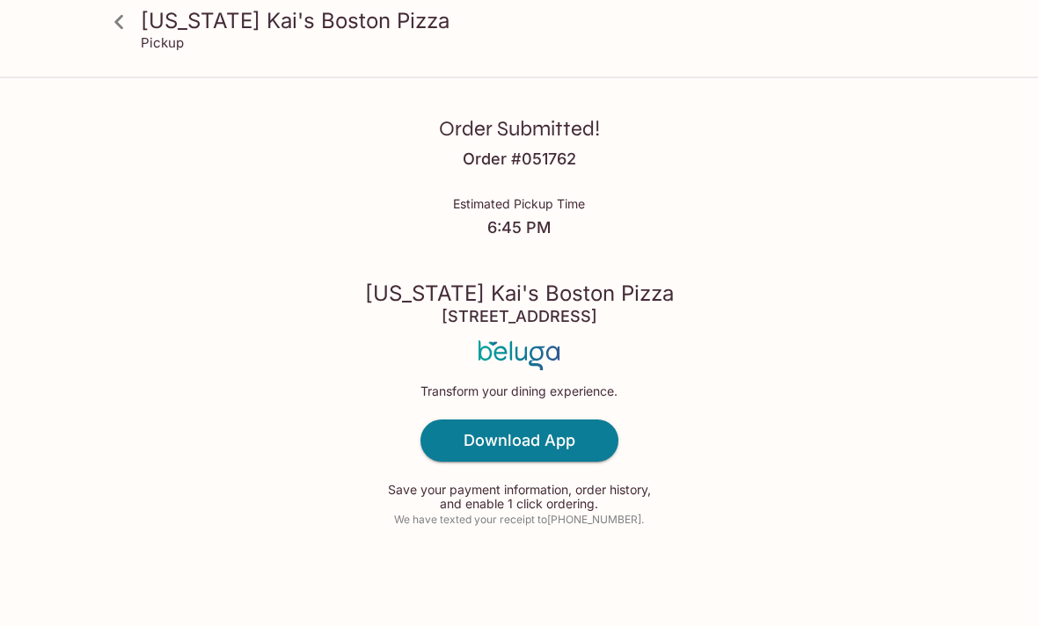
scroll to position [56, 0]
